Goal: Information Seeking & Learning: Learn about a topic

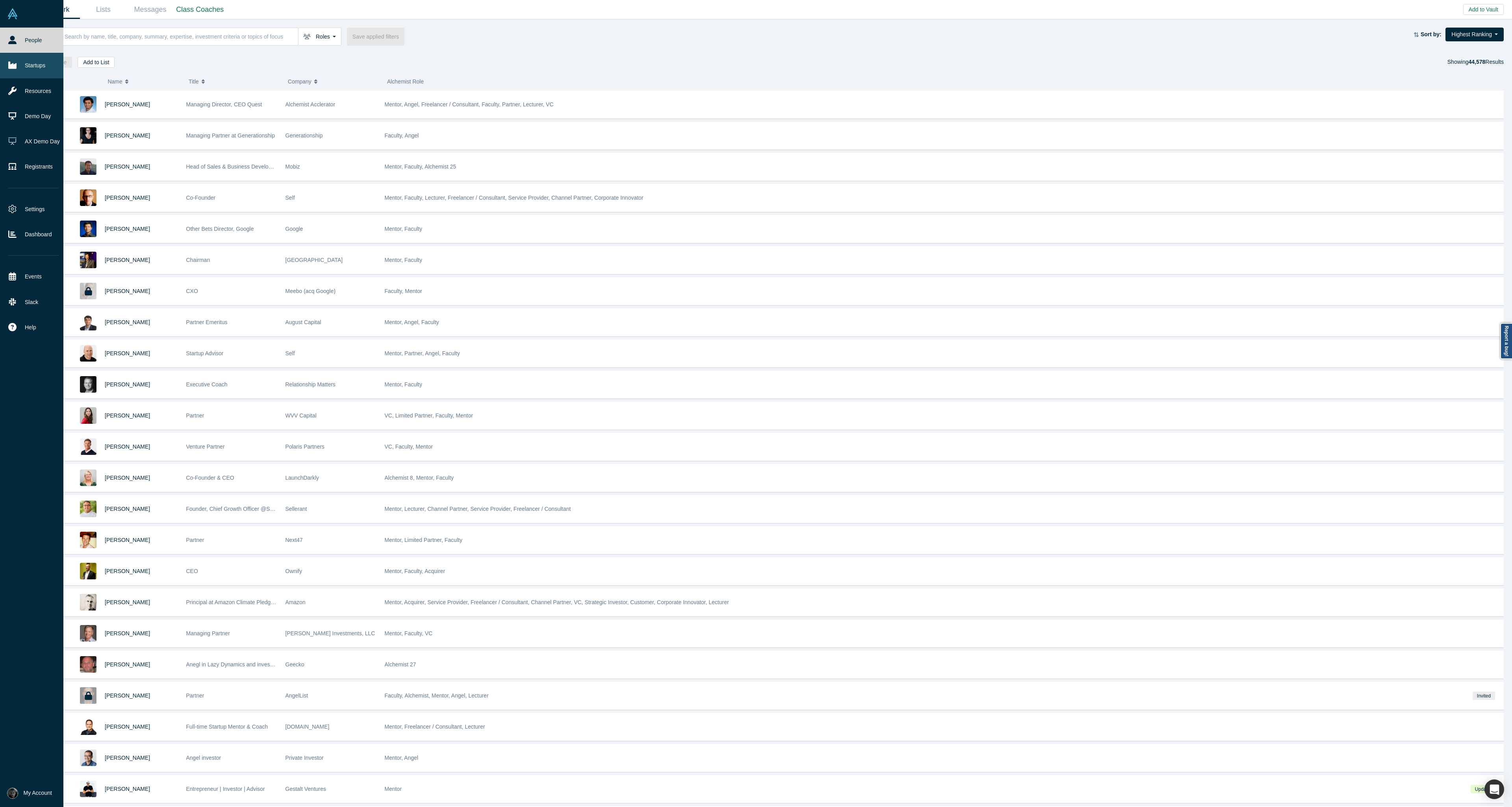
click at [15, 65] on icon at bounding box center [12, 65] width 8 height 7
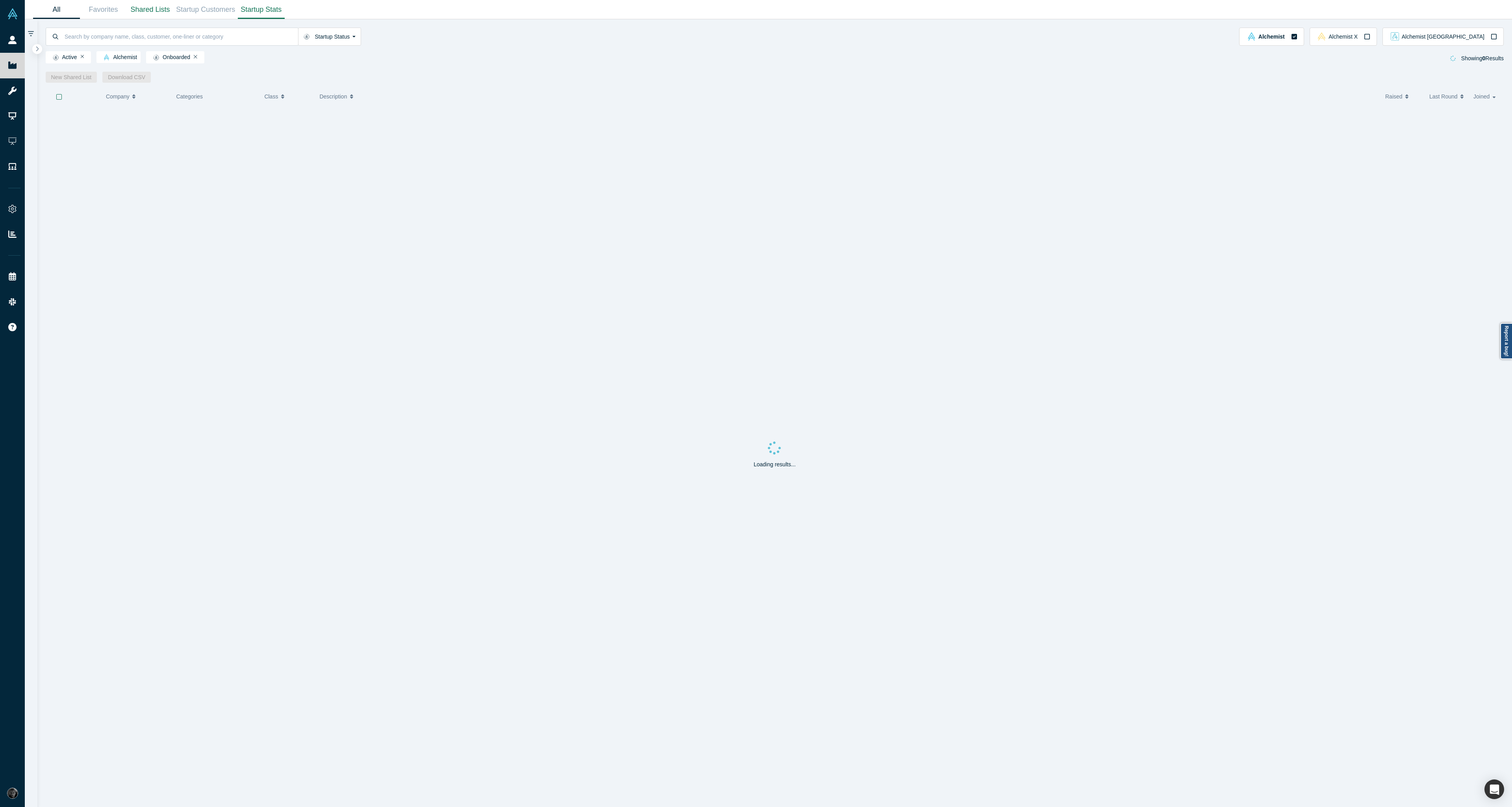
click at [271, 16] on link "Startup Stats" at bounding box center [261, 9] width 47 height 19
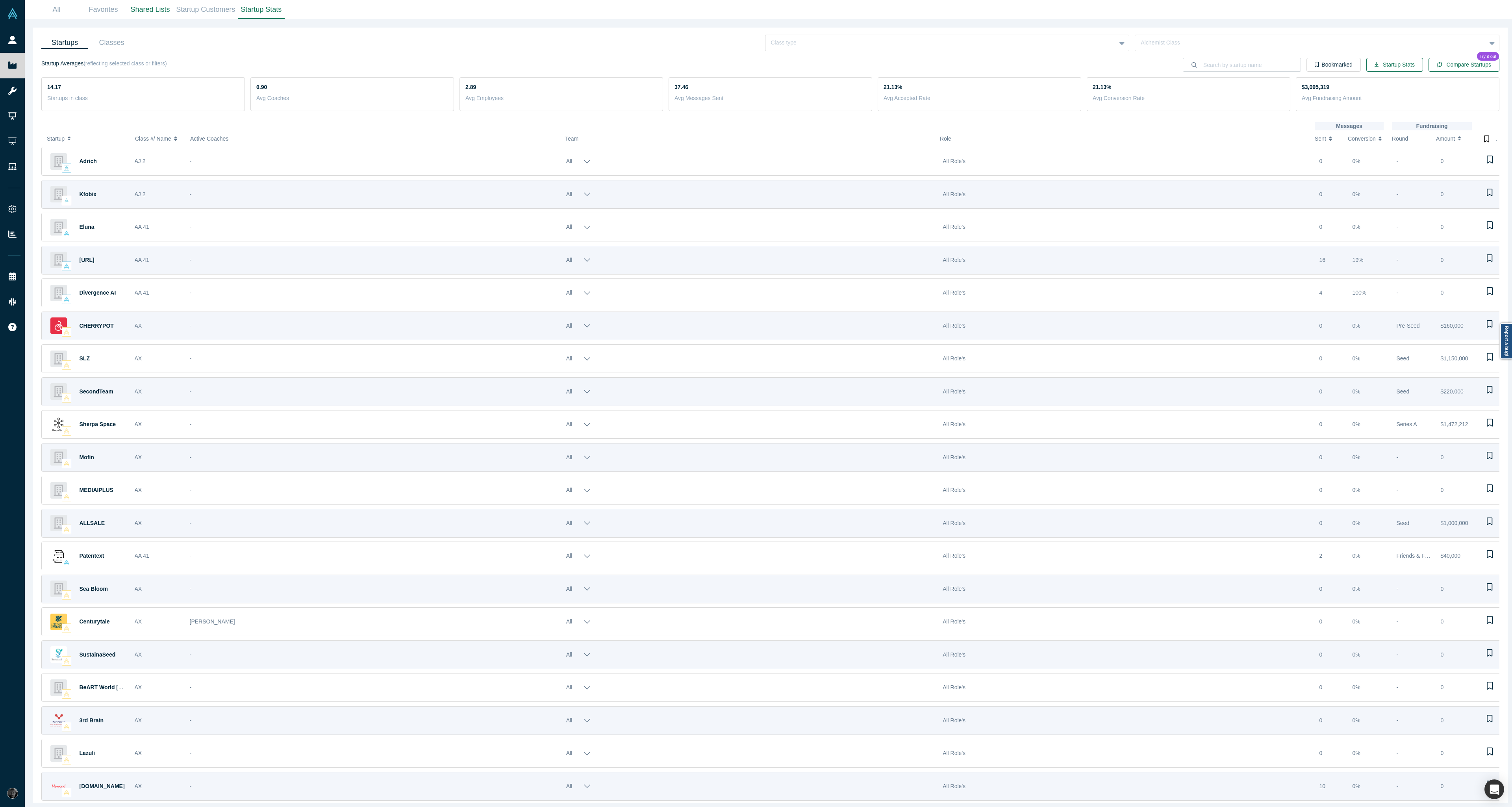
click at [207, 429] on div "-" at bounding box center [373, 424] width 368 height 27
click at [1007, 38] on div at bounding box center [941, 42] width 340 height 10
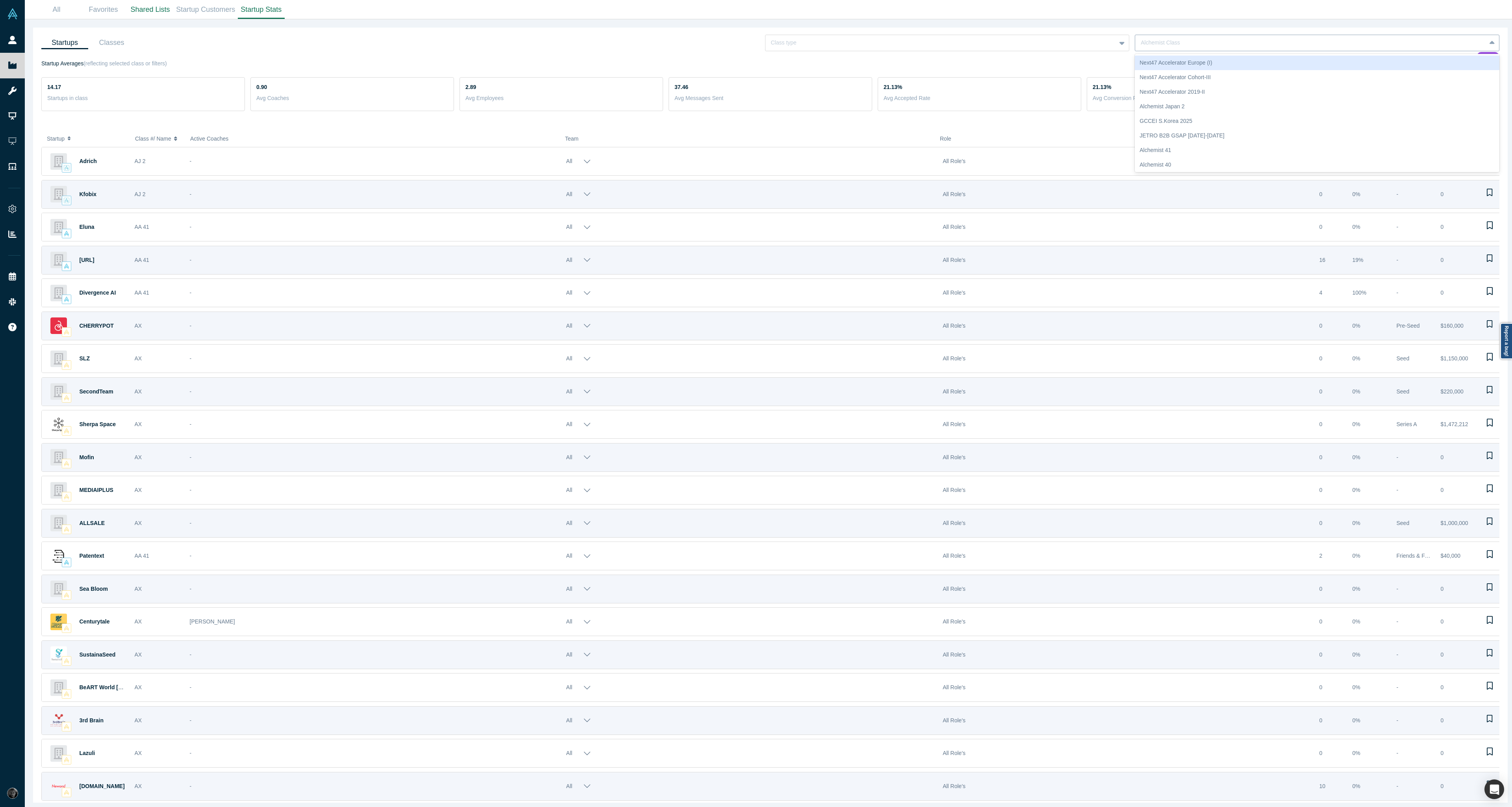
click at [1007, 44] on div at bounding box center [1311, 42] width 340 height 10
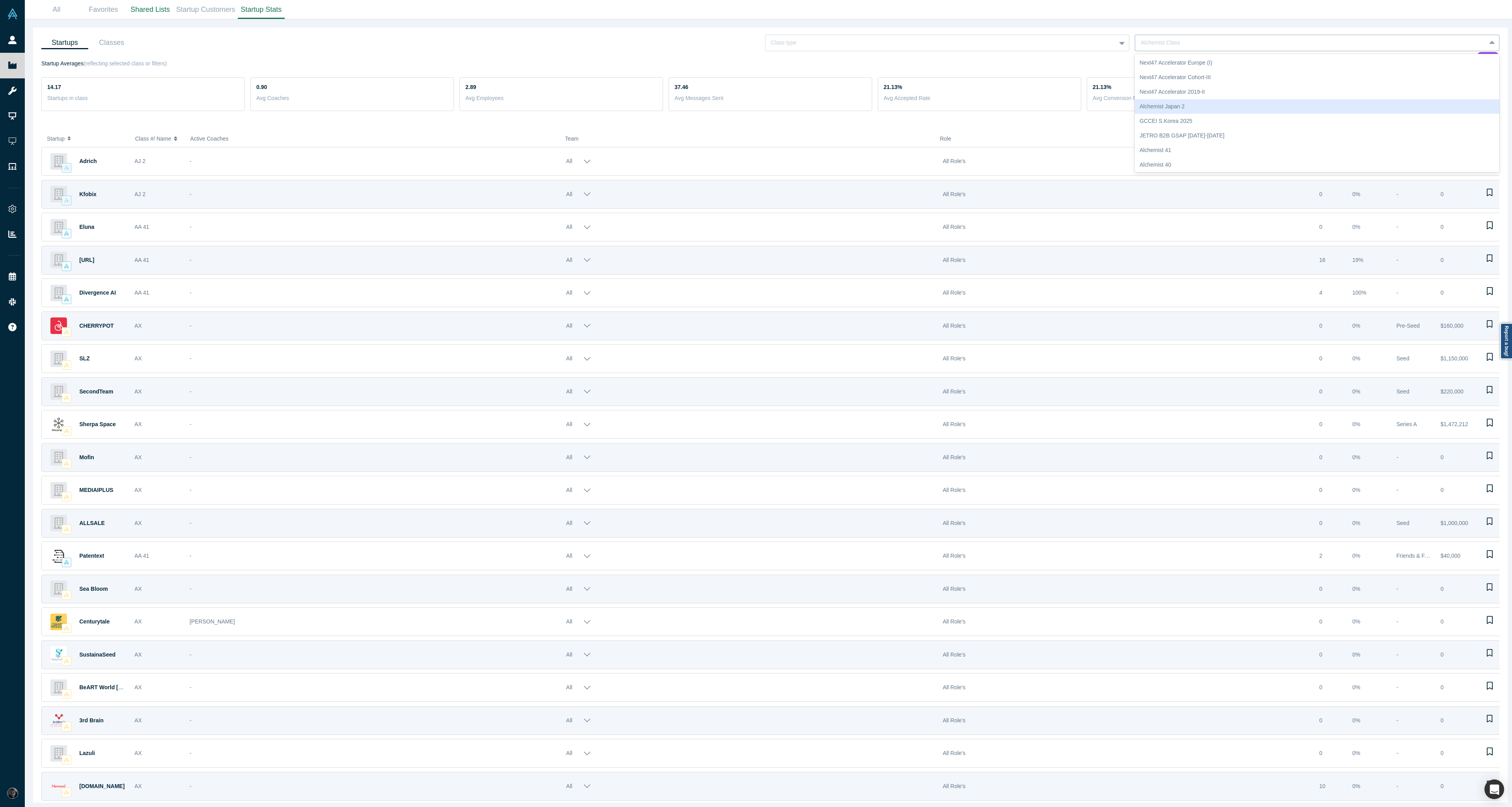
click at [1007, 107] on div "Alchemist Japan 2" at bounding box center [1316, 106] width 364 height 14
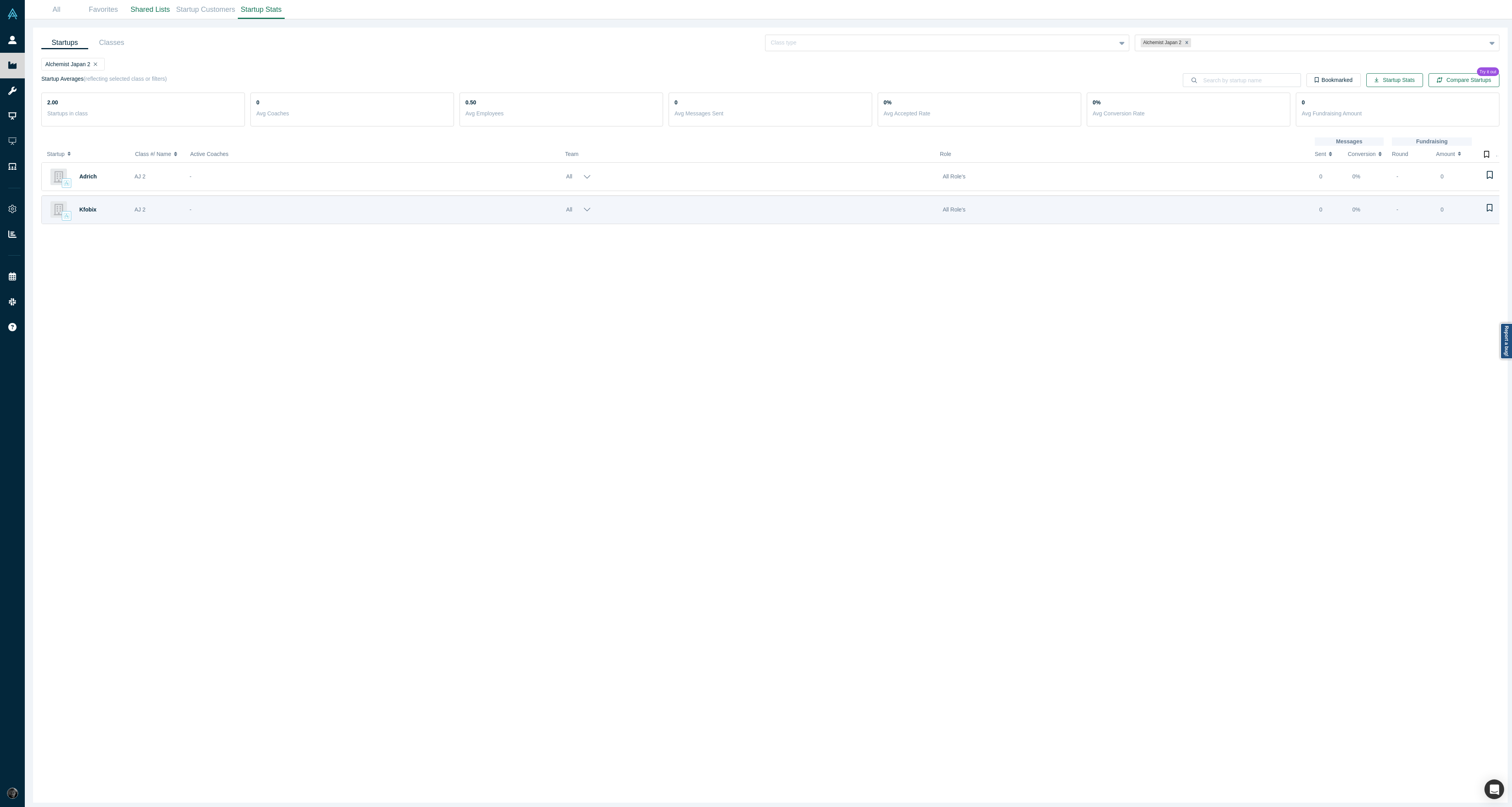
click at [577, 208] on button "All" at bounding box center [579, 209] width 25 height 21
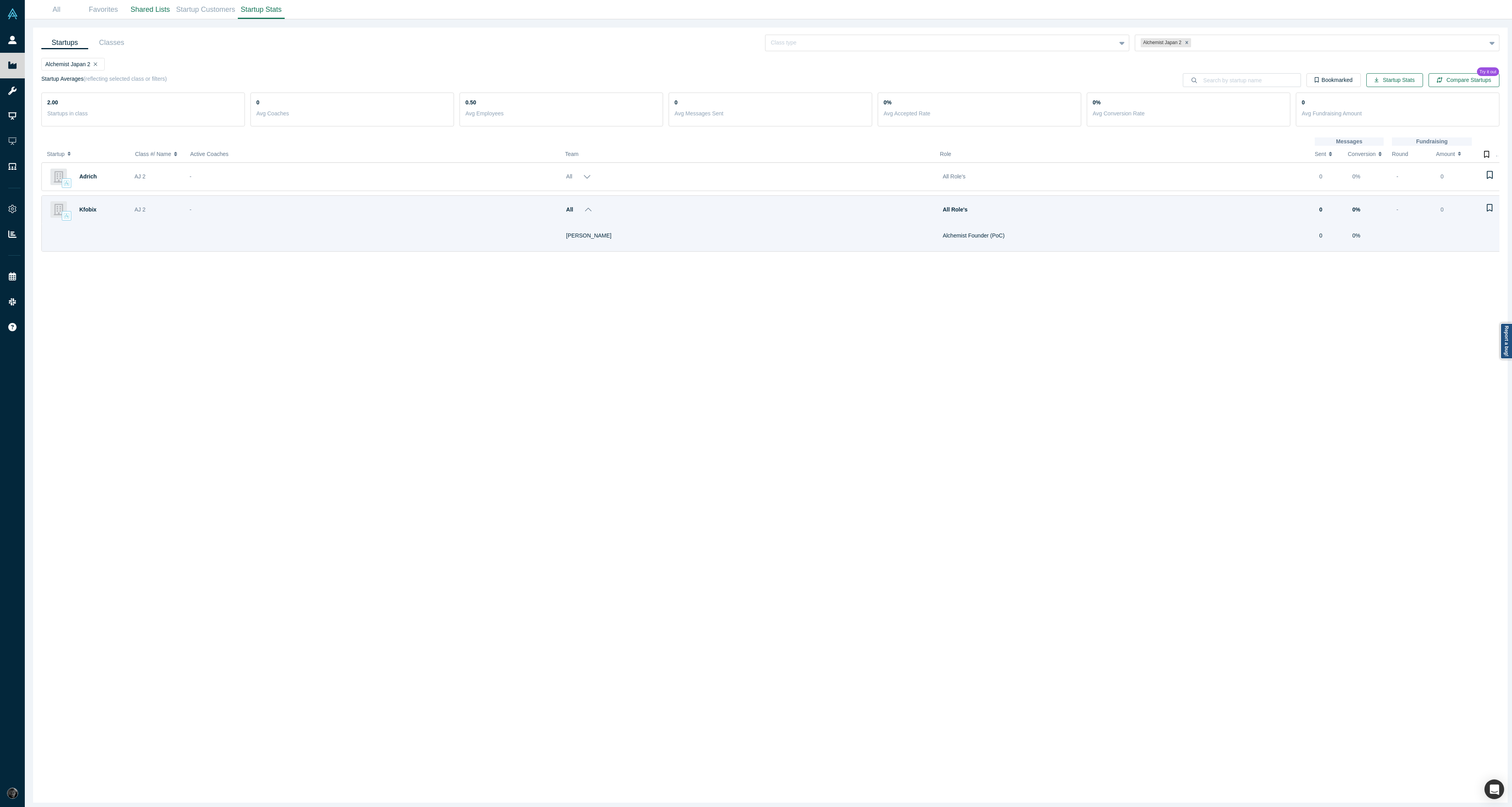
click at [582, 181] on button "All" at bounding box center [579, 176] width 25 height 21
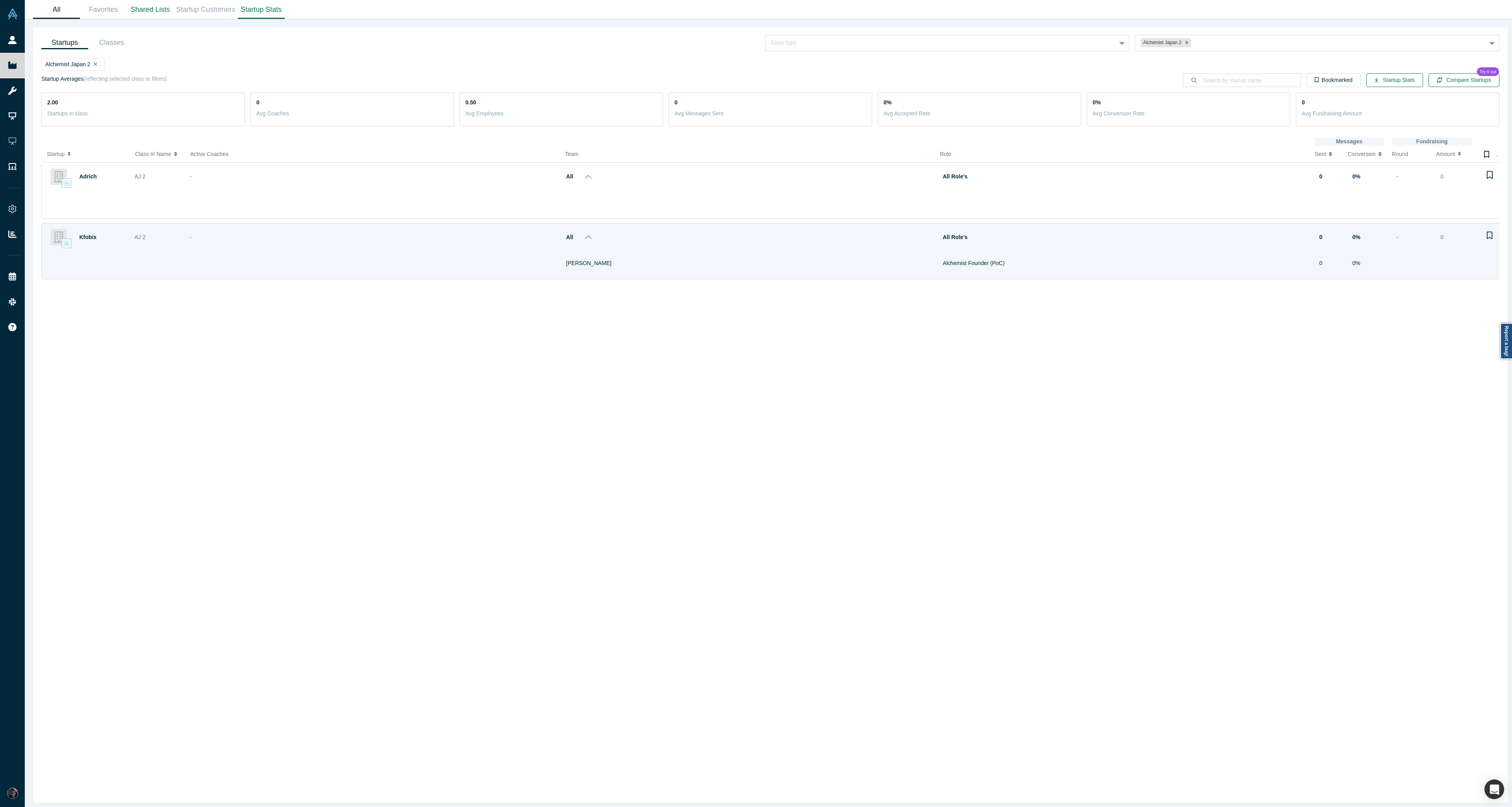
click at [60, 16] on link "All" at bounding box center [56, 9] width 47 height 19
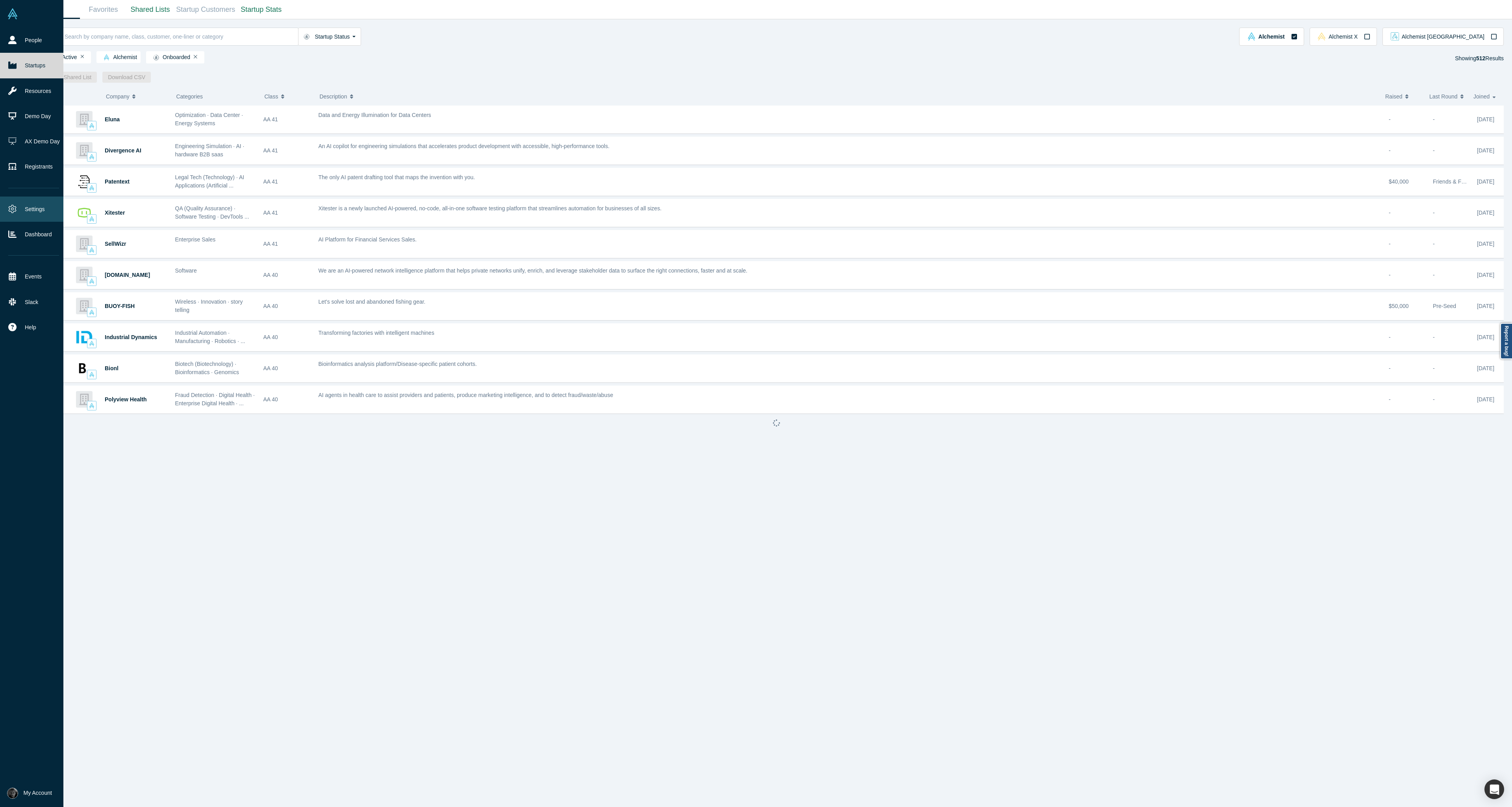
click at [16, 212] on icon at bounding box center [12, 208] width 8 height 8
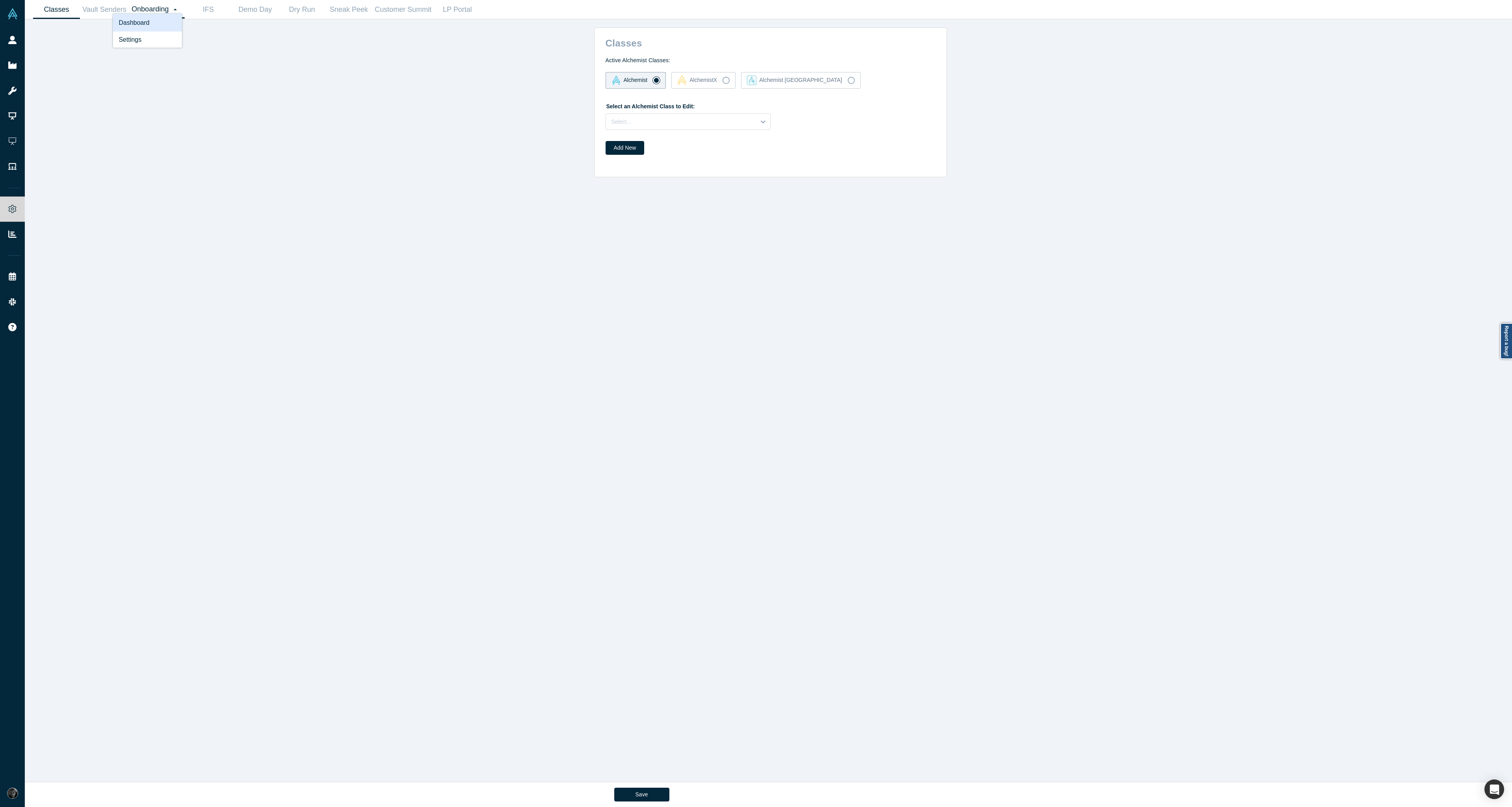
click at [167, 17] on link "Dashboard" at bounding box center [147, 22] width 69 height 18
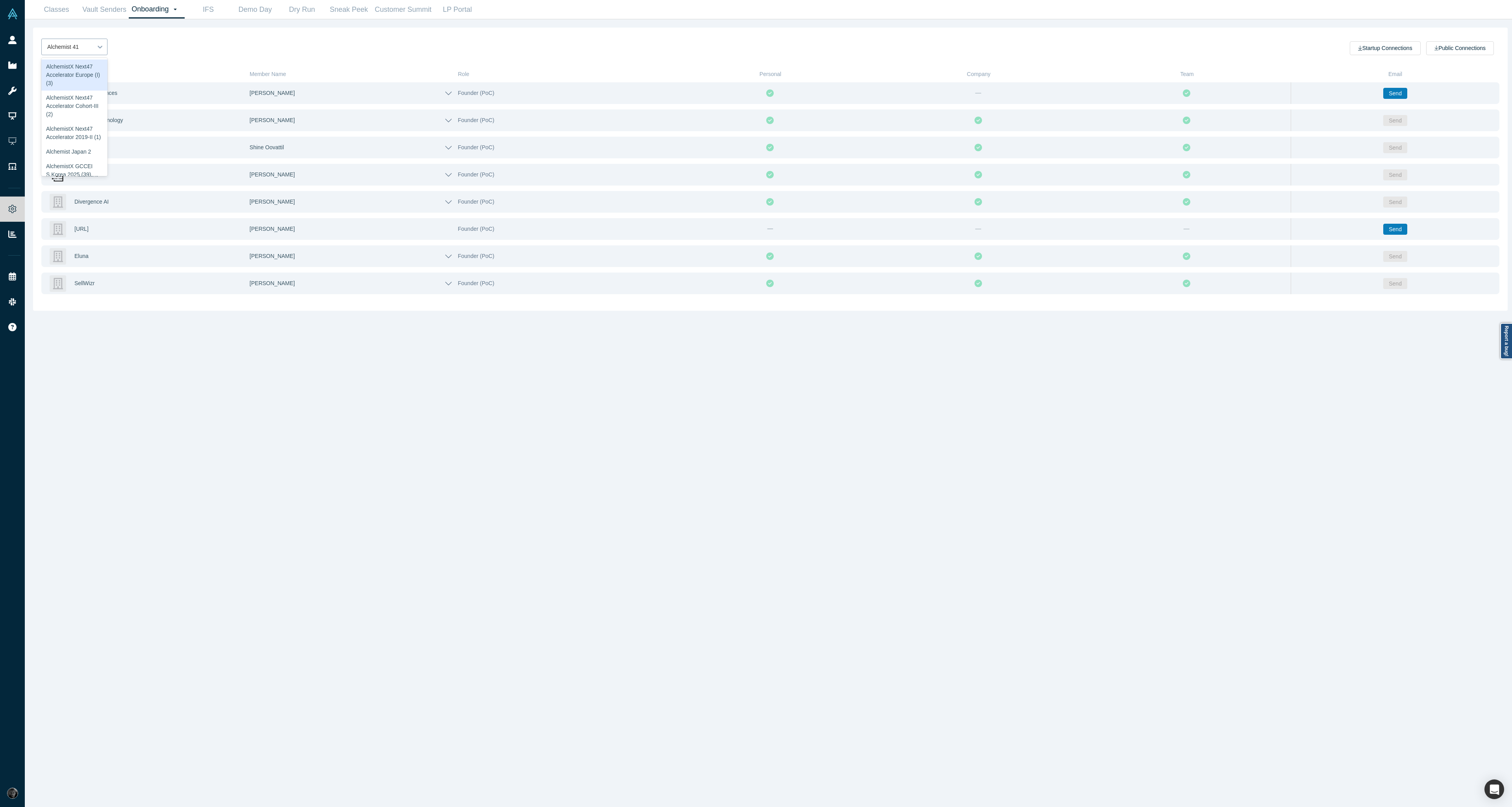
click at [71, 40] on div "Alchemist 41" at bounding box center [67, 47] width 51 height 13
click at [68, 112] on div "Alchemist Japan 2" at bounding box center [74, 105] width 66 height 14
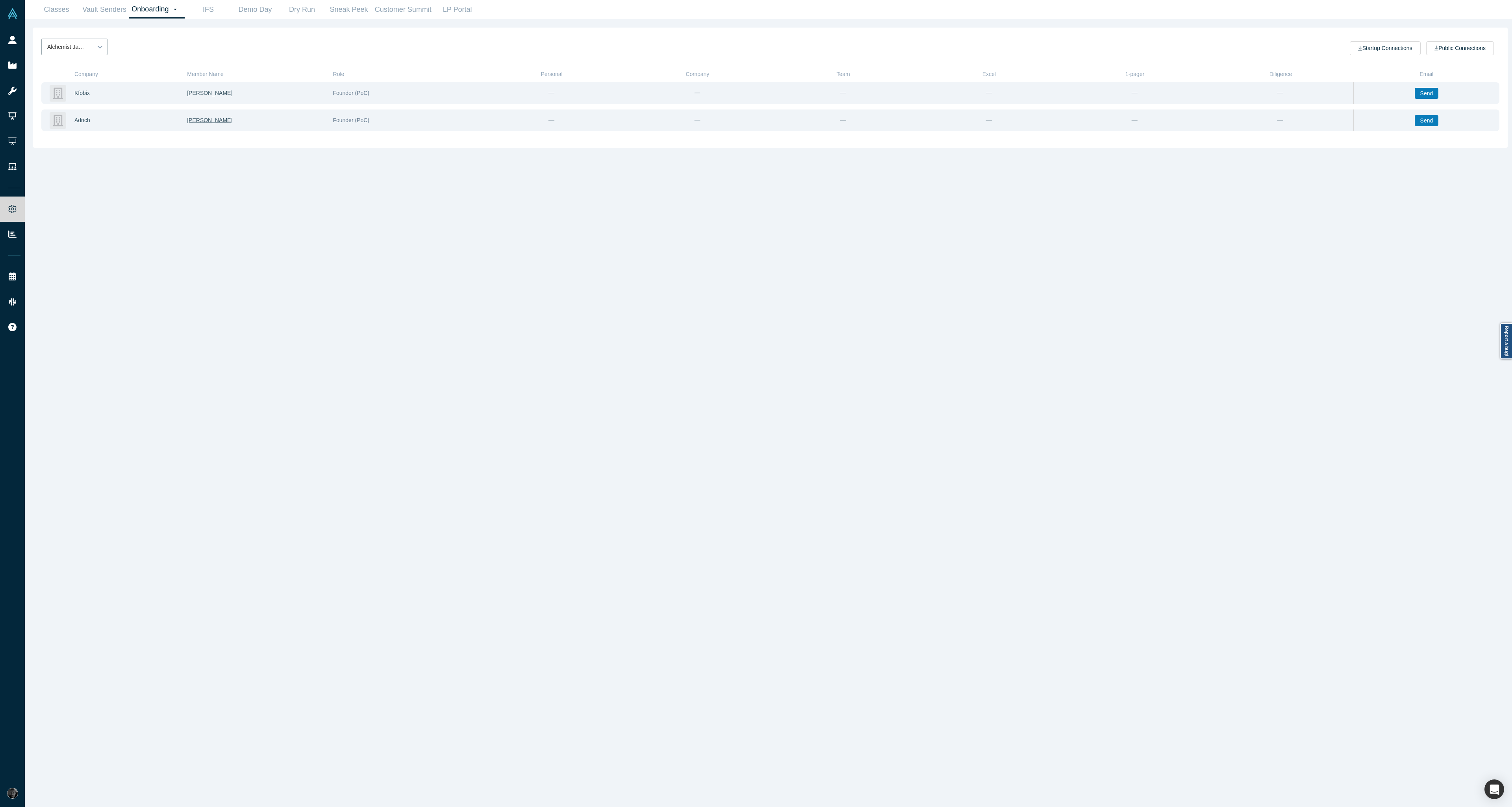
click at [196, 122] on span "Adhithi Aji" at bounding box center [209, 120] width 46 height 6
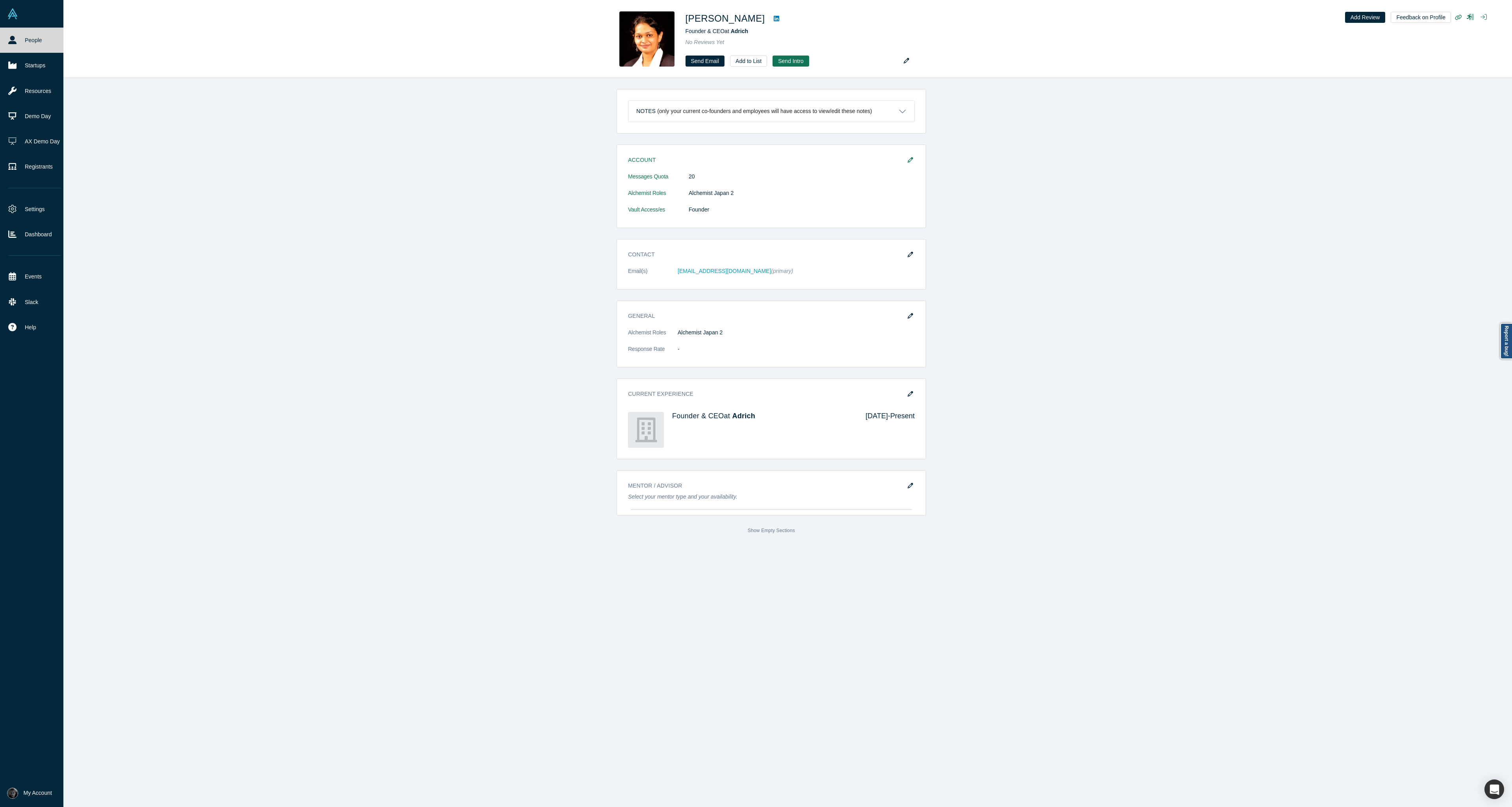
click at [11, 46] on link "People" at bounding box center [34, 40] width 69 height 25
